Goal: Entertainment & Leisure: Consume media (video, audio)

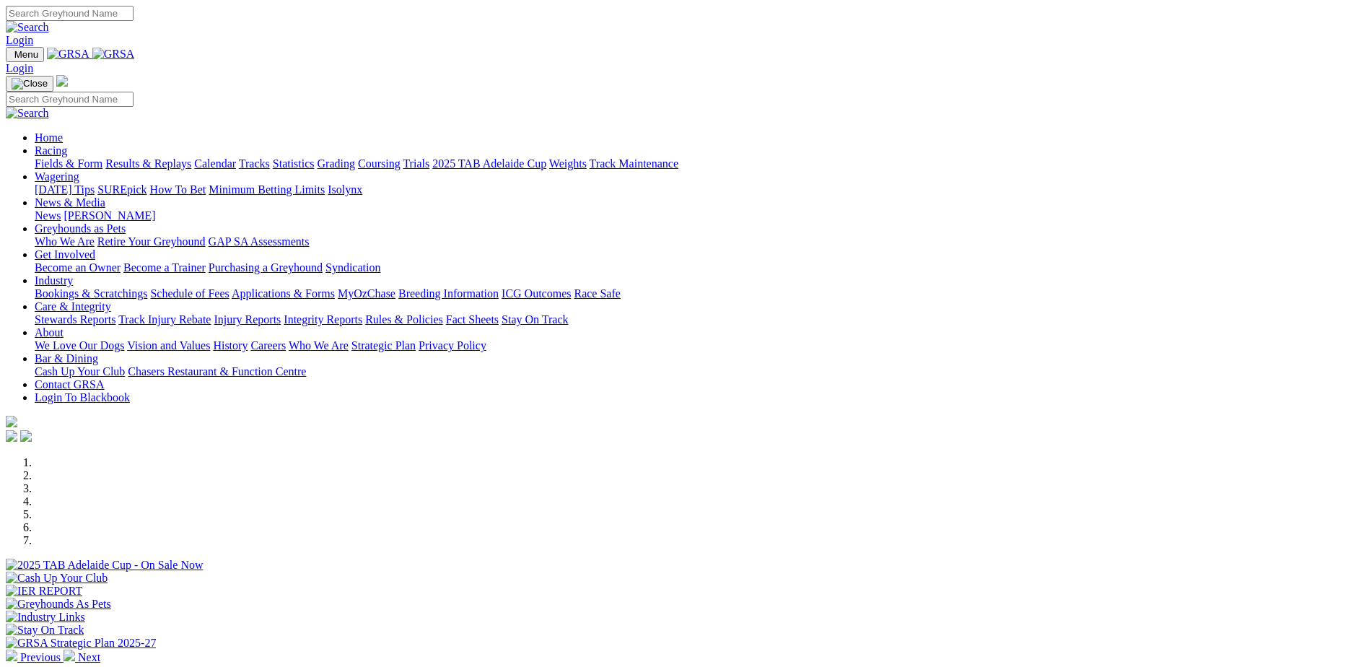
scroll to position [1137, 0]
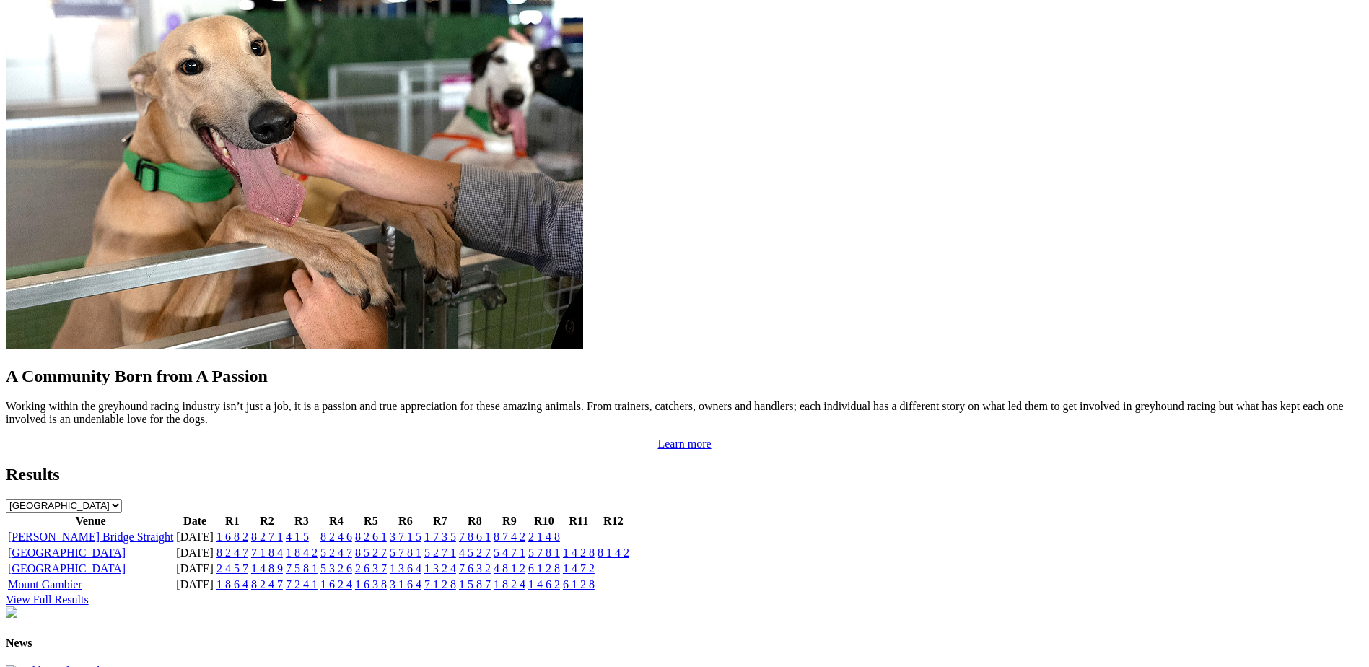
click at [126, 546] on link "[GEOGRAPHIC_DATA]" at bounding box center [67, 552] width 118 height 12
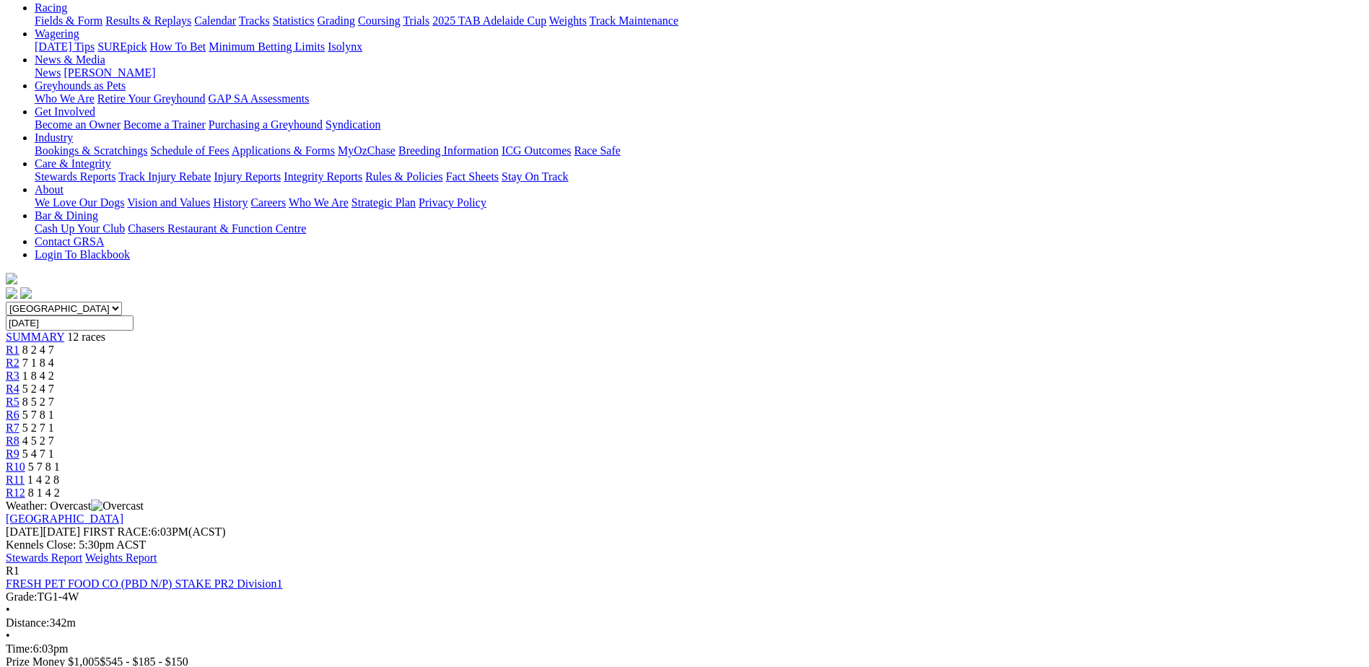
scroll to position [235, 0]
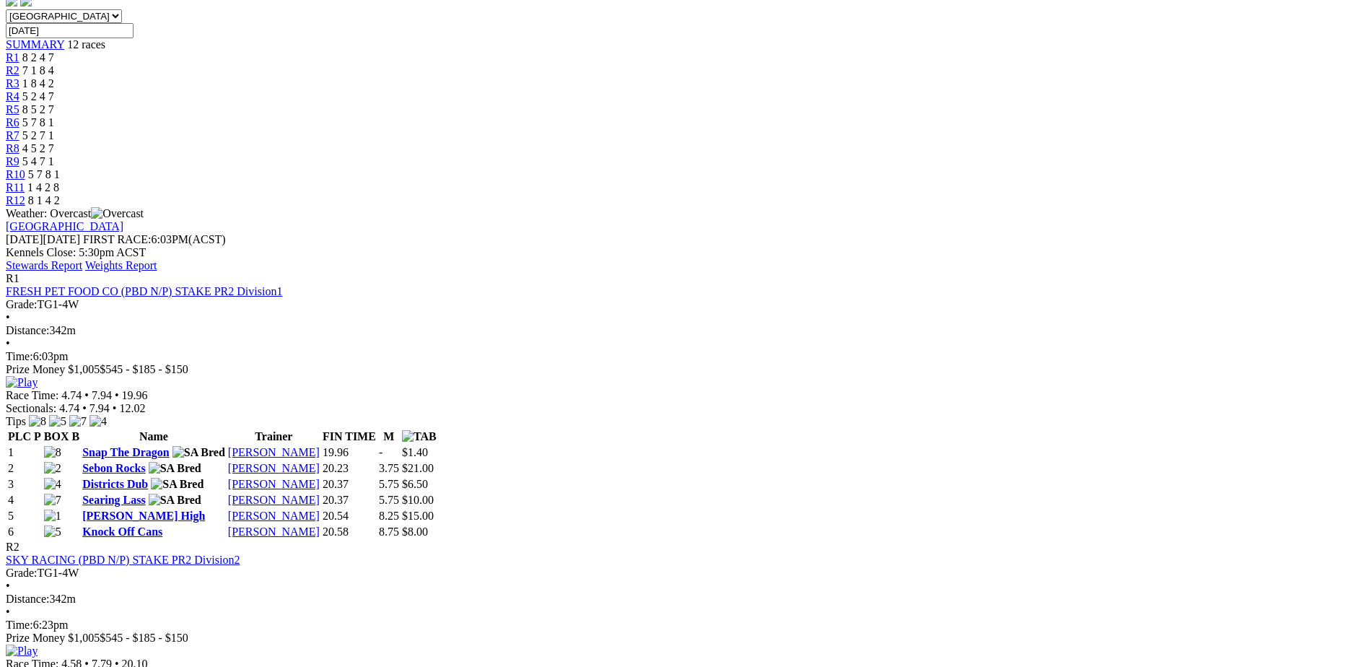
scroll to position [487, 0]
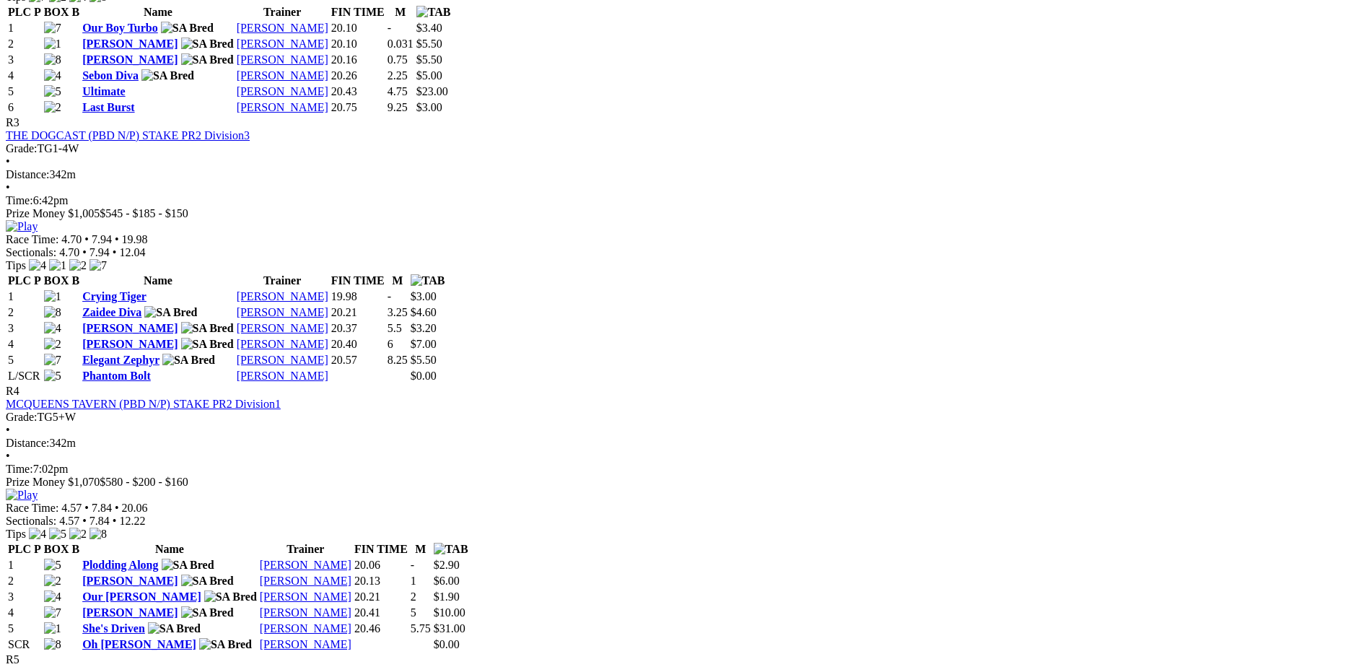
scroll to position [1155, 0]
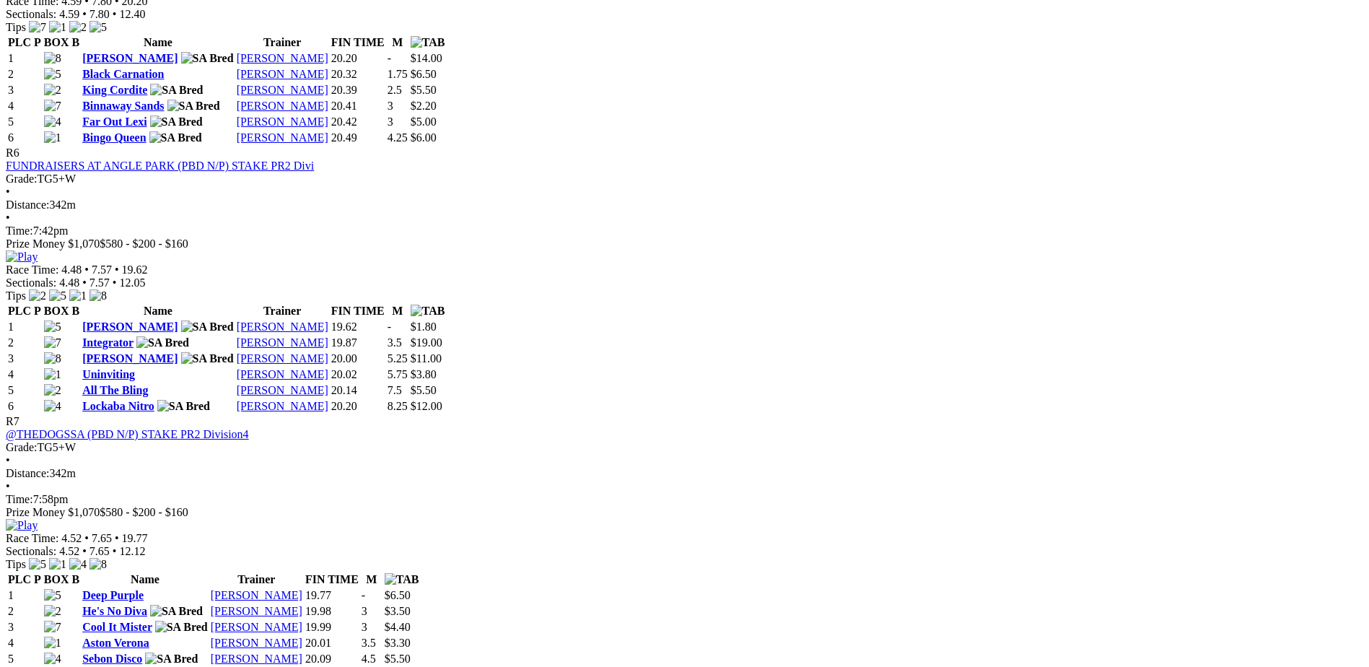
scroll to position [1949, 0]
